Goal: Transaction & Acquisition: Purchase product/service

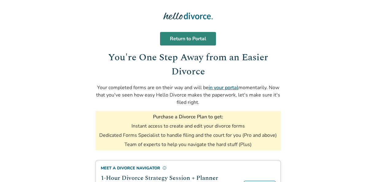
click at [187, 37] on link "Return to Portal" at bounding box center [188, 39] width 56 height 14
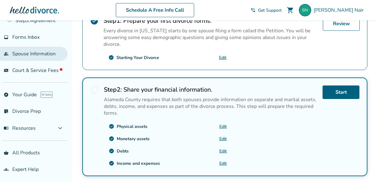
scroll to position [177, 0]
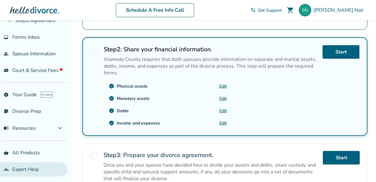
click at [23, 167] on link "groups Expert Help" at bounding box center [34, 169] width 68 height 14
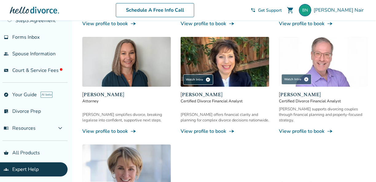
scroll to position [172, 0]
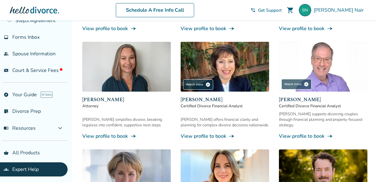
click at [103, 99] on span "Desiree Howard" at bounding box center [126, 99] width 88 height 7
click at [107, 133] on link "View profile to book line_end_arrow_notch" at bounding box center [126, 136] width 88 height 7
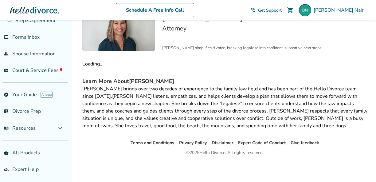
scroll to position [69, 0]
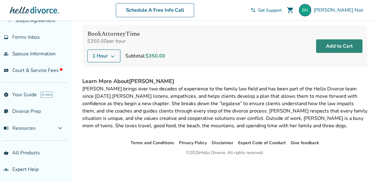
click at [342, 45] on button "Add to Cart" at bounding box center [339, 46] width 46 height 14
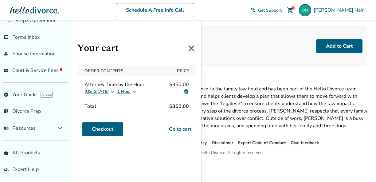
click at [177, 128] on link "Go to cart" at bounding box center [180, 128] width 22 height 7
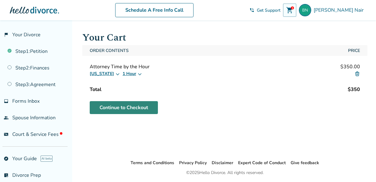
click at [128, 108] on link "Continue to Checkout" at bounding box center [124, 107] width 68 height 13
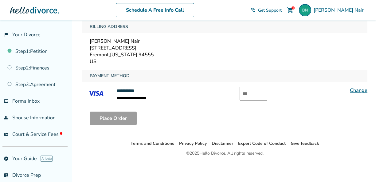
scroll to position [88, 0]
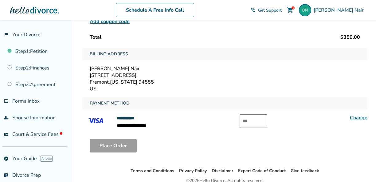
click at [252, 120] on input "text" at bounding box center [253, 121] width 28 height 14
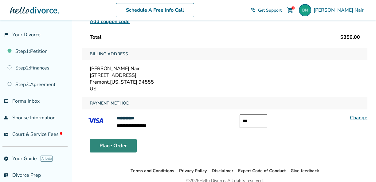
type input "***"
click at [117, 143] on button "Place Order" at bounding box center [113, 146] width 47 height 14
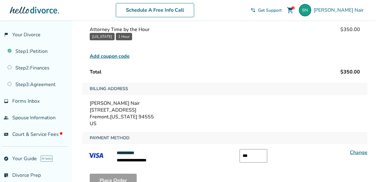
scroll to position [0, 0]
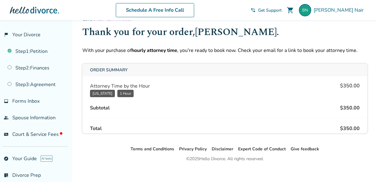
scroll to position [20, 0]
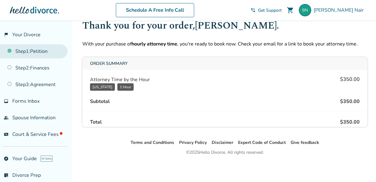
click at [32, 50] on link "Step 1 : Petition" at bounding box center [34, 51] width 68 height 14
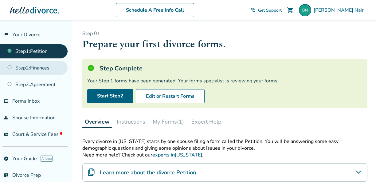
click at [35, 62] on link "Step 2 : Finances" at bounding box center [34, 68] width 68 height 14
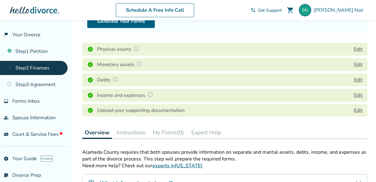
scroll to position [75, 0]
